Goal: Task Accomplishment & Management: Use online tool/utility

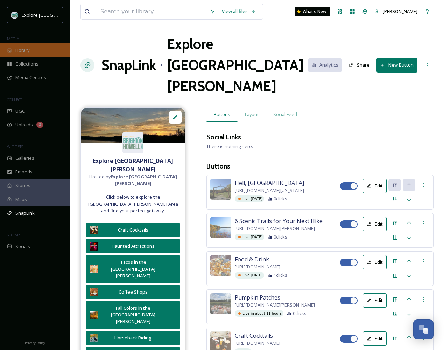
click at [37, 53] on div "Library" at bounding box center [35, 50] width 70 height 14
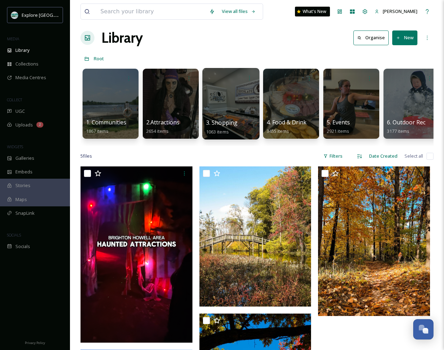
click at [244, 112] on div at bounding box center [230, 103] width 57 height 71
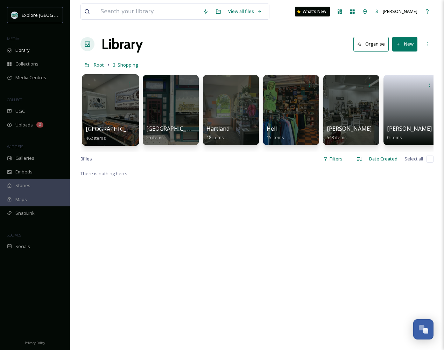
click at [99, 110] on div at bounding box center [110, 109] width 57 height 71
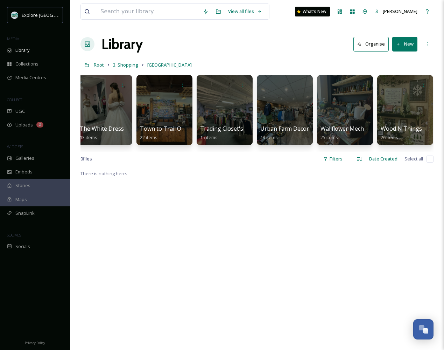
scroll to position [0, 1271]
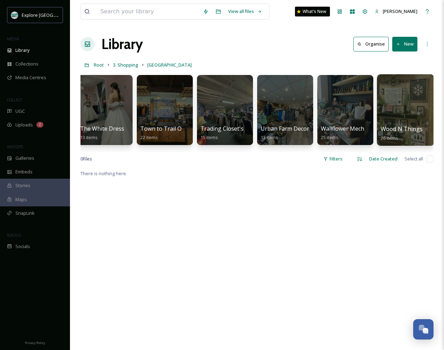
click at [424, 106] on div at bounding box center [405, 109] width 57 height 71
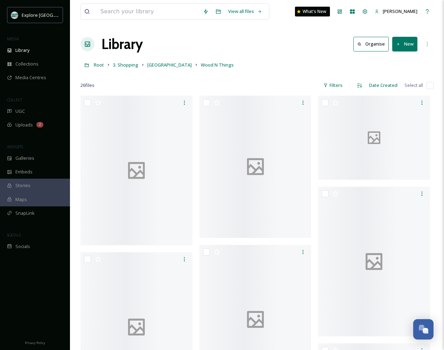
click at [405, 44] on button "New" at bounding box center [404, 44] width 25 height 14
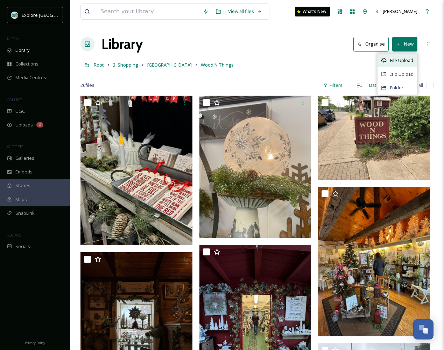
click at [404, 55] on div "File Upload" at bounding box center [398, 61] width 40 height 14
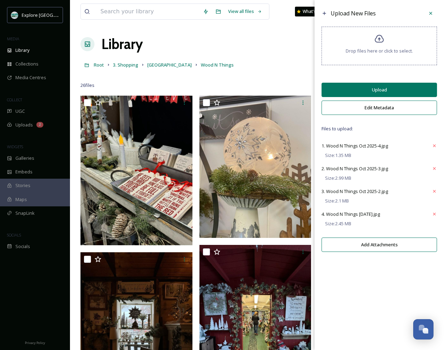
click at [369, 93] on button "Upload" at bounding box center [380, 90] width 116 height 14
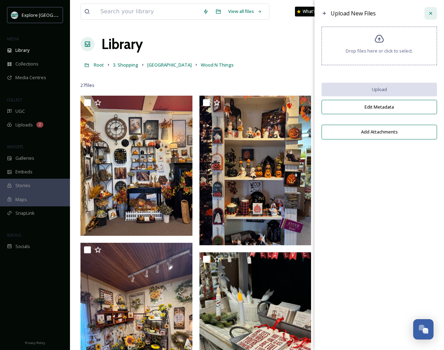
click at [429, 14] on icon at bounding box center [431, 14] width 6 height 6
